Goal: Task Accomplishment & Management: Manage account settings

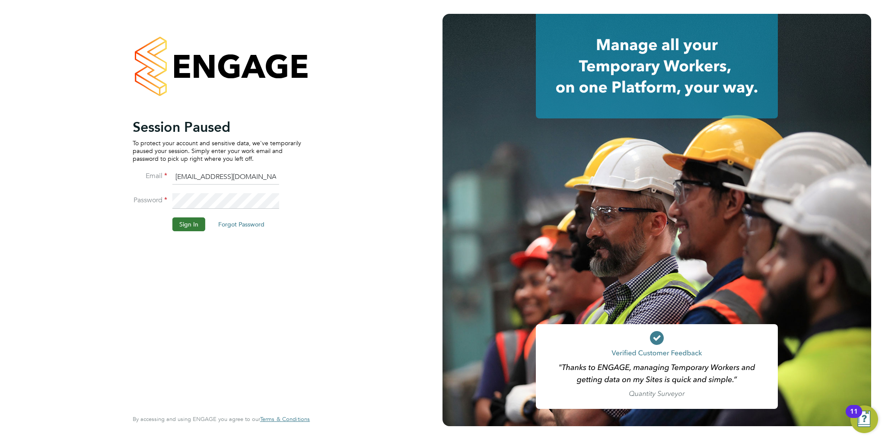
click at [193, 223] on button "Sign In" at bounding box center [188, 224] width 33 height 14
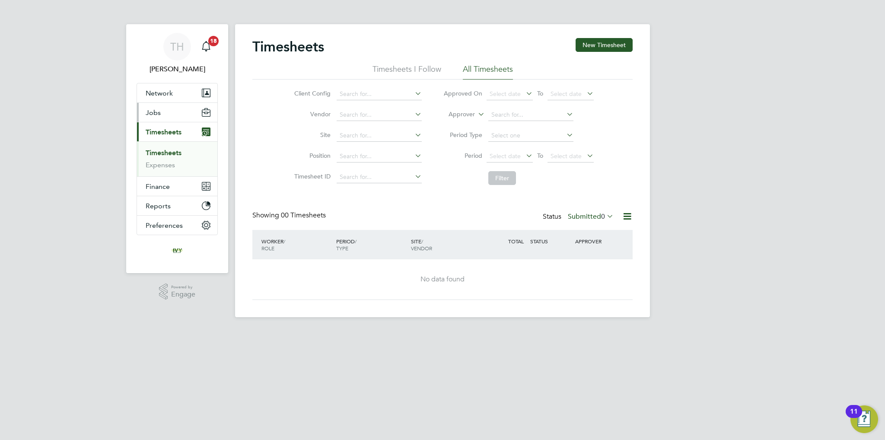
click at [168, 112] on button "Jobs" at bounding box center [177, 112] width 80 height 19
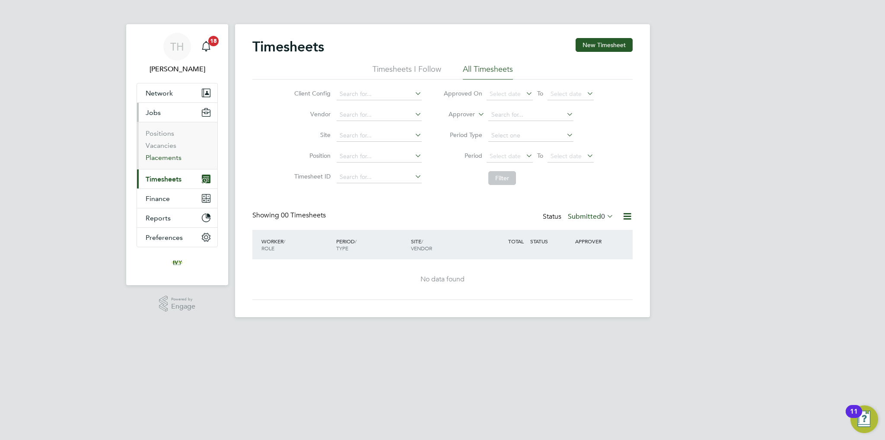
click at [169, 157] on link "Placements" at bounding box center [164, 157] width 36 height 8
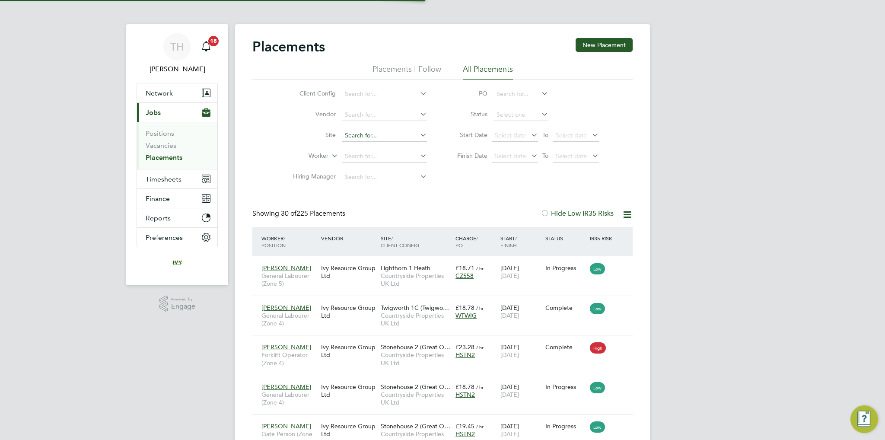
click at [372, 135] on input at bounding box center [384, 136] width 85 height 12
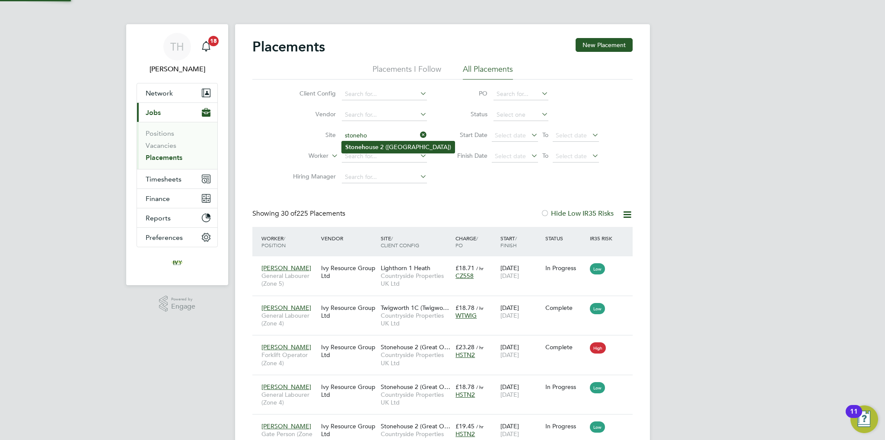
click at [384, 147] on li "Stoneho use 2 ([GEOGRAPHIC_DATA])" at bounding box center [398, 147] width 113 height 12
type input "Stonehouse 2 ([GEOGRAPHIC_DATA])"
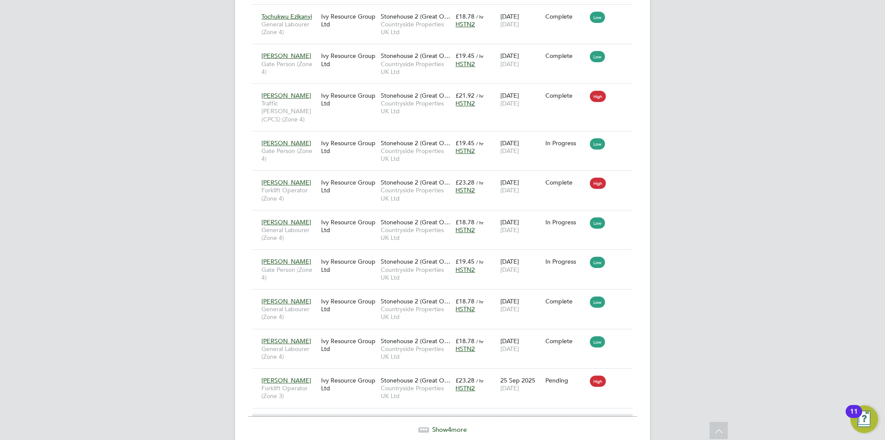
click at [444, 425] on span "Show 4 more" at bounding box center [449, 429] width 35 height 8
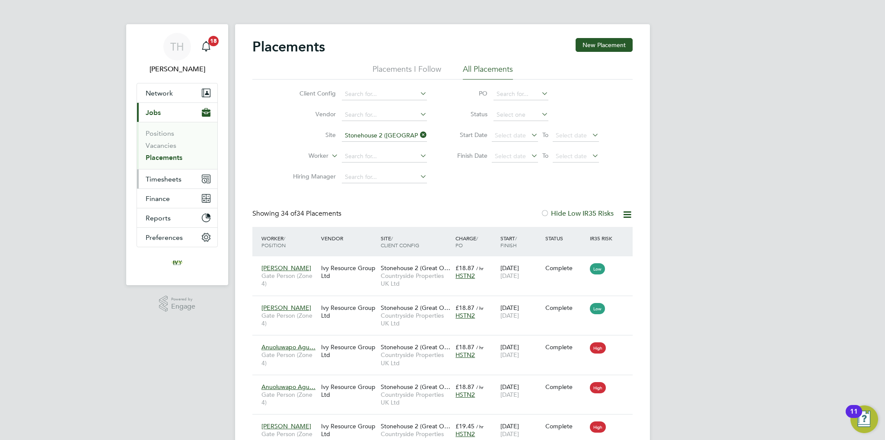
click at [190, 182] on button "Timesheets" at bounding box center [177, 178] width 80 height 19
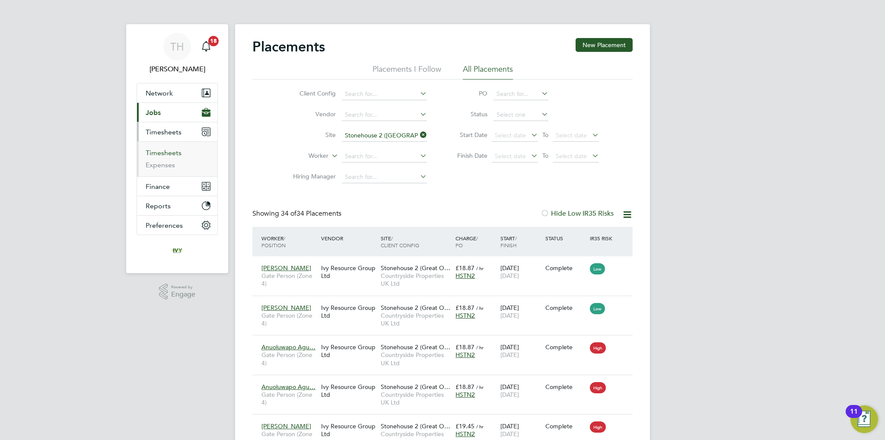
click at [164, 155] on link "Timesheets" at bounding box center [164, 153] width 36 height 8
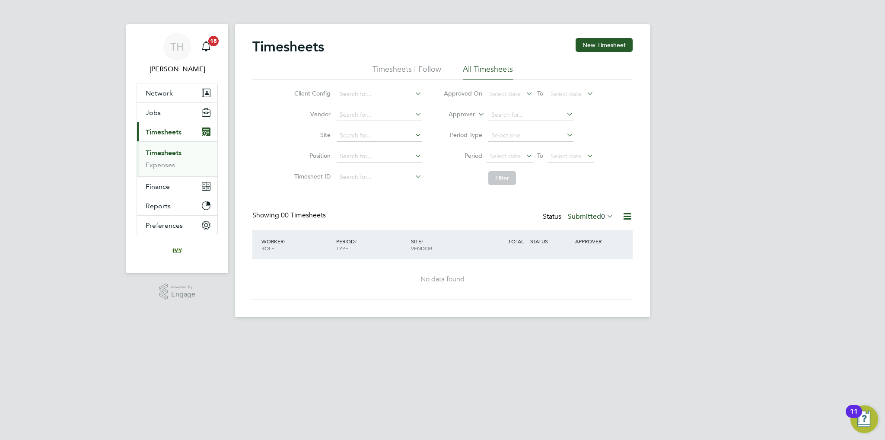
click at [602, 217] on span "0" at bounding box center [603, 216] width 4 height 9
click at [583, 288] on li "Rejected" at bounding box center [583, 288] width 40 height 12
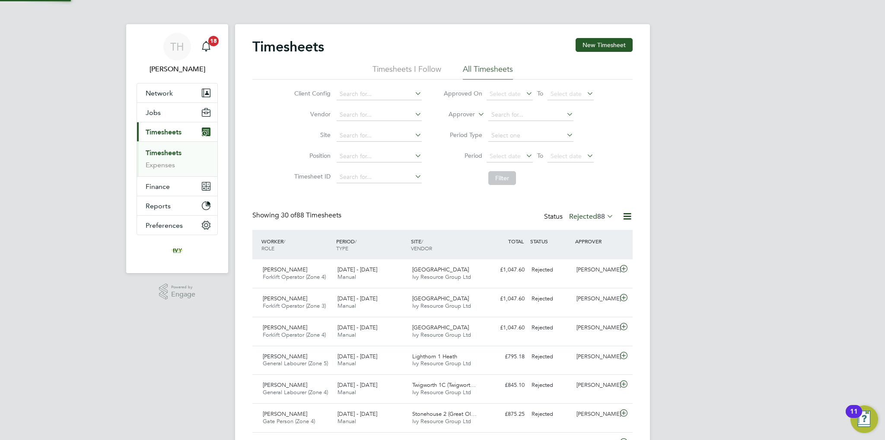
scroll to position [22, 75]
click at [574, 218] on label "Rejected 88" at bounding box center [591, 216] width 45 height 9
click at [578, 265] on li "Approved" at bounding box center [584, 268] width 40 height 12
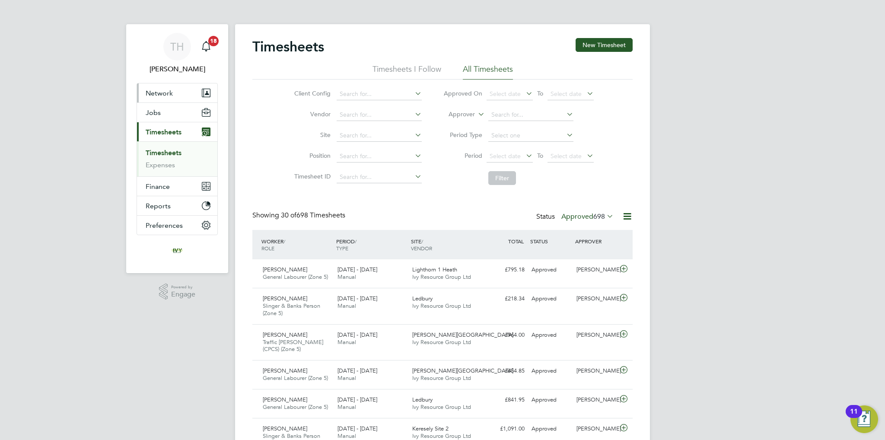
click at [166, 96] on span "Network" at bounding box center [159, 93] width 27 height 8
